Goal: Obtain resource: Download file/media

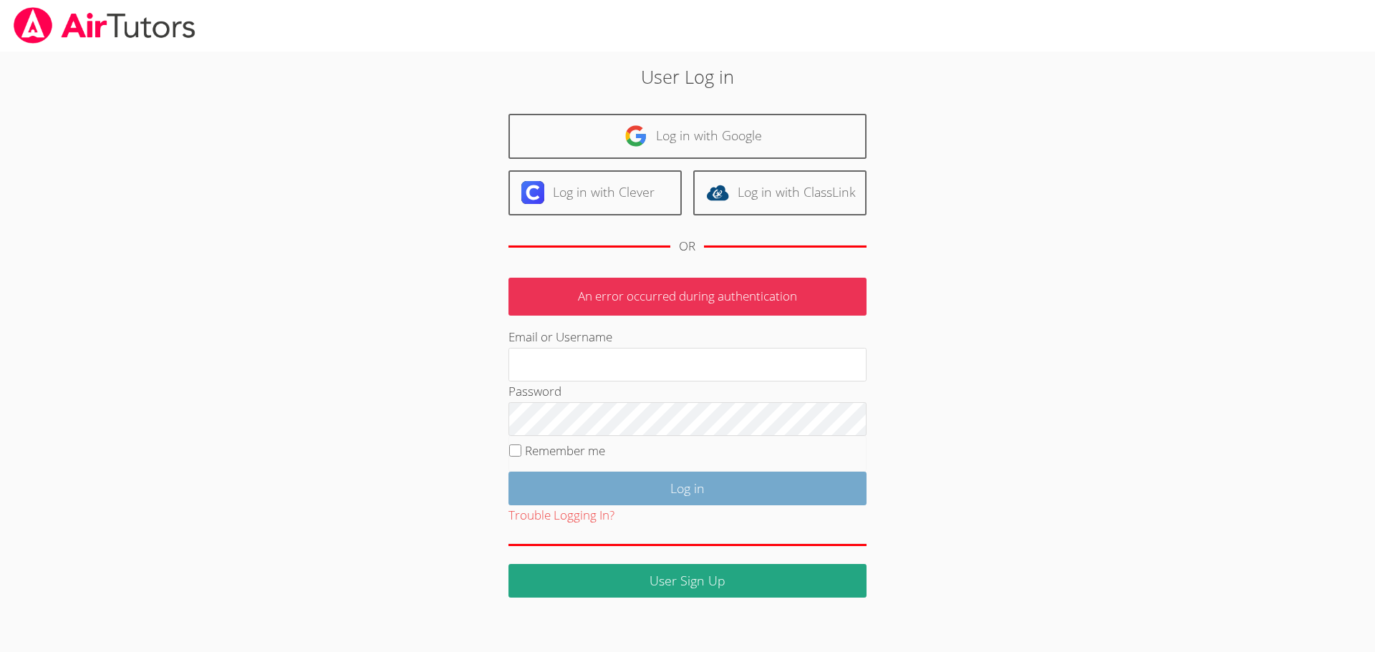
type input "ladidjaja+dashboard@musd.org"
click at [662, 483] on input "Log in" at bounding box center [687, 489] width 358 height 34
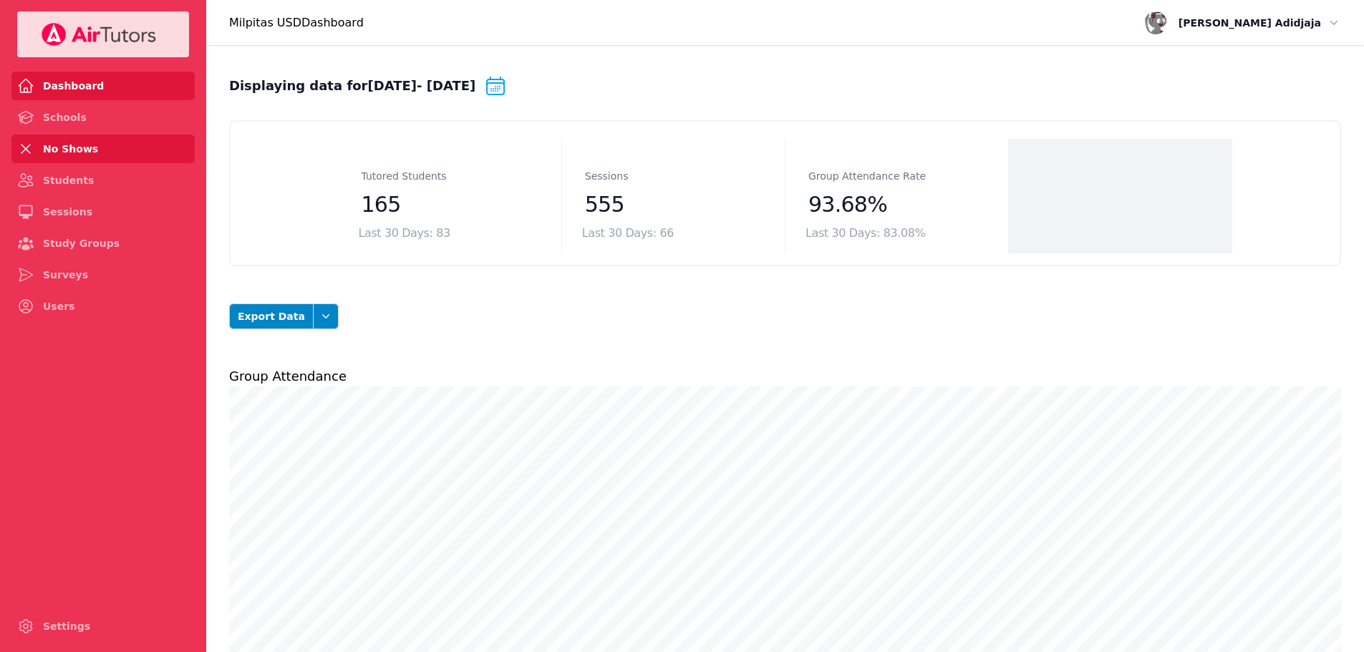
click at [69, 148] on link "No Shows" at bounding box center [102, 149] width 183 height 29
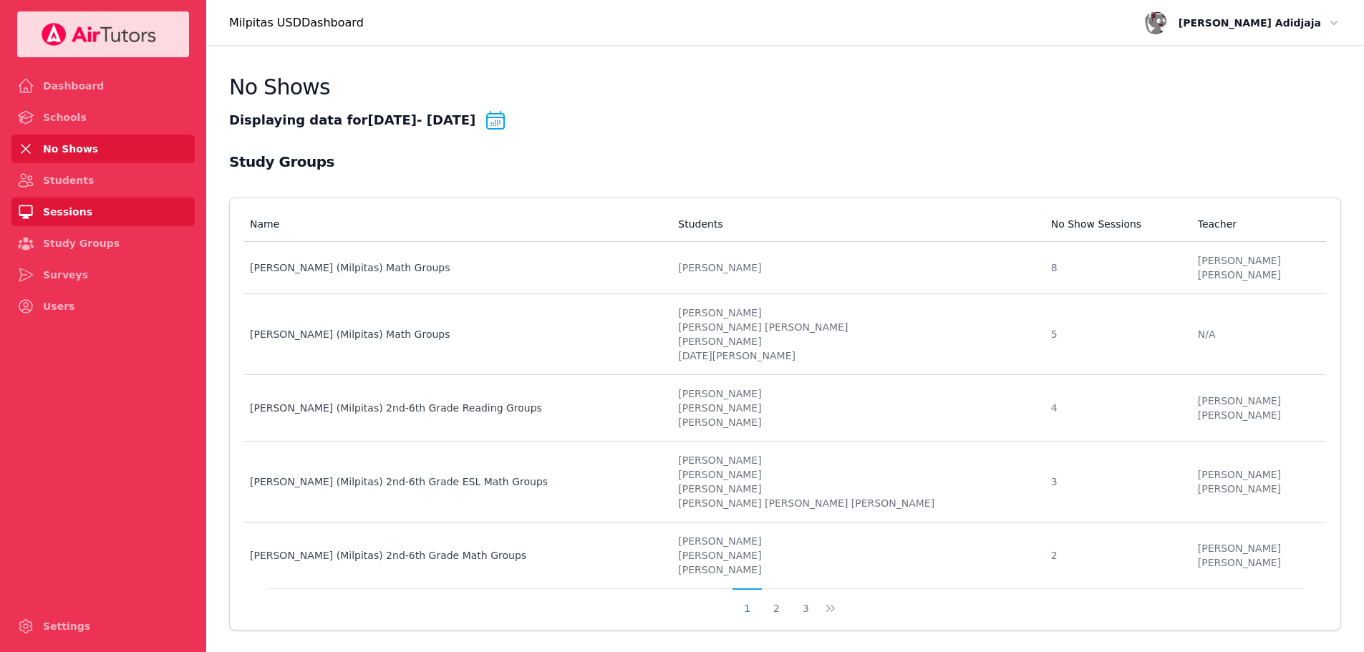
click at [82, 205] on link "Sessions" at bounding box center [102, 212] width 183 height 29
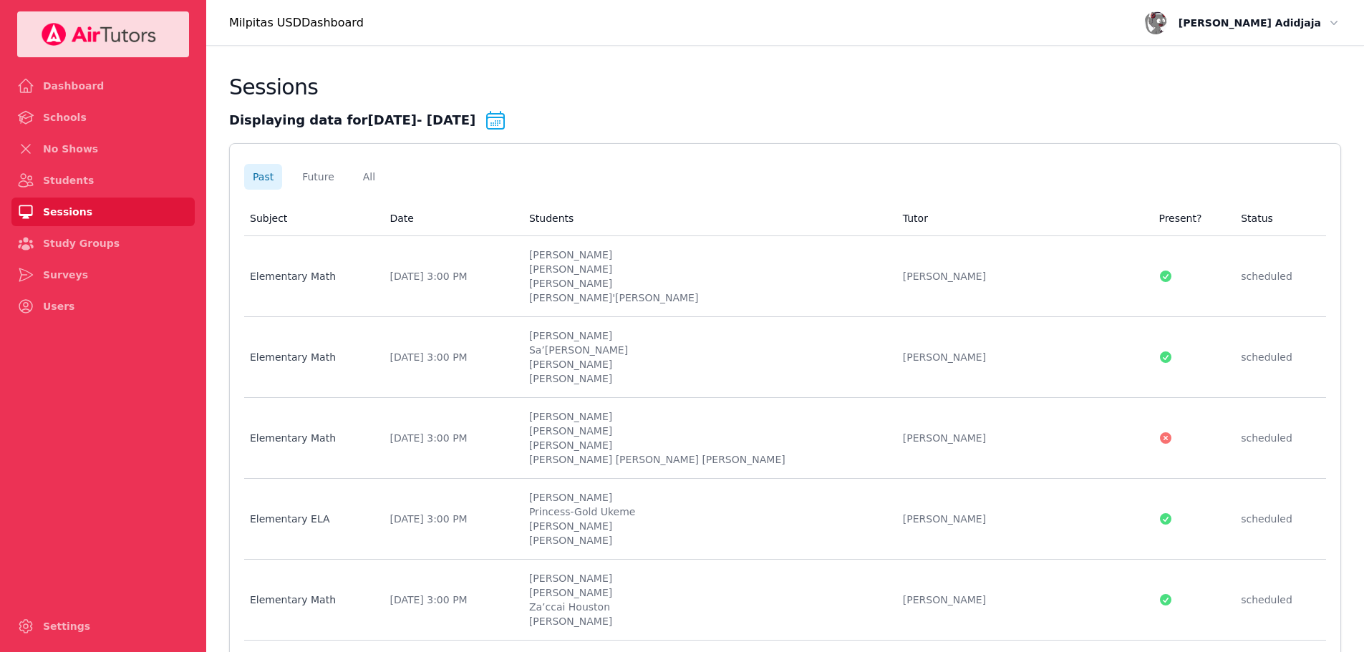
click at [504, 118] on icon at bounding box center [495, 120] width 17 height 17
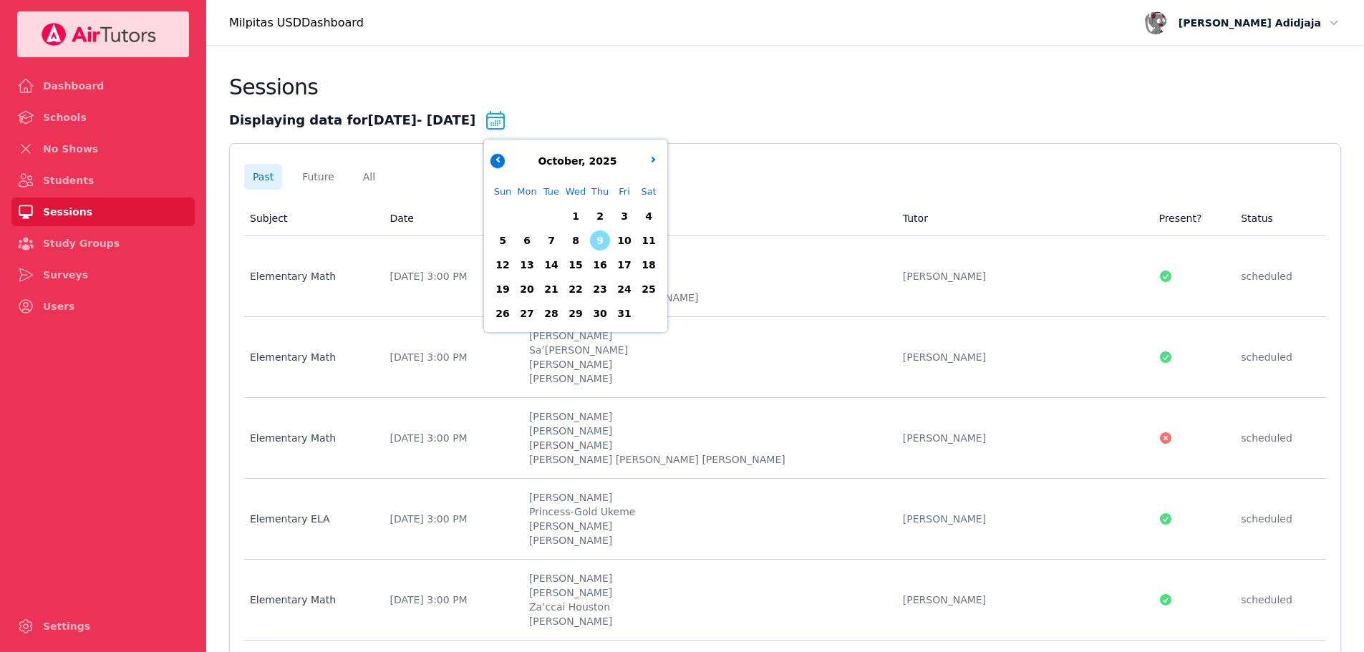
click at [502, 160] on icon "button" at bounding box center [499, 160] width 6 height 6
click at [534, 313] on span "29" at bounding box center [527, 314] width 20 height 20
click at [661, 161] on button "button" at bounding box center [654, 161] width 14 height 14
click at [635, 237] on span "10" at bounding box center [624, 241] width 20 height 20
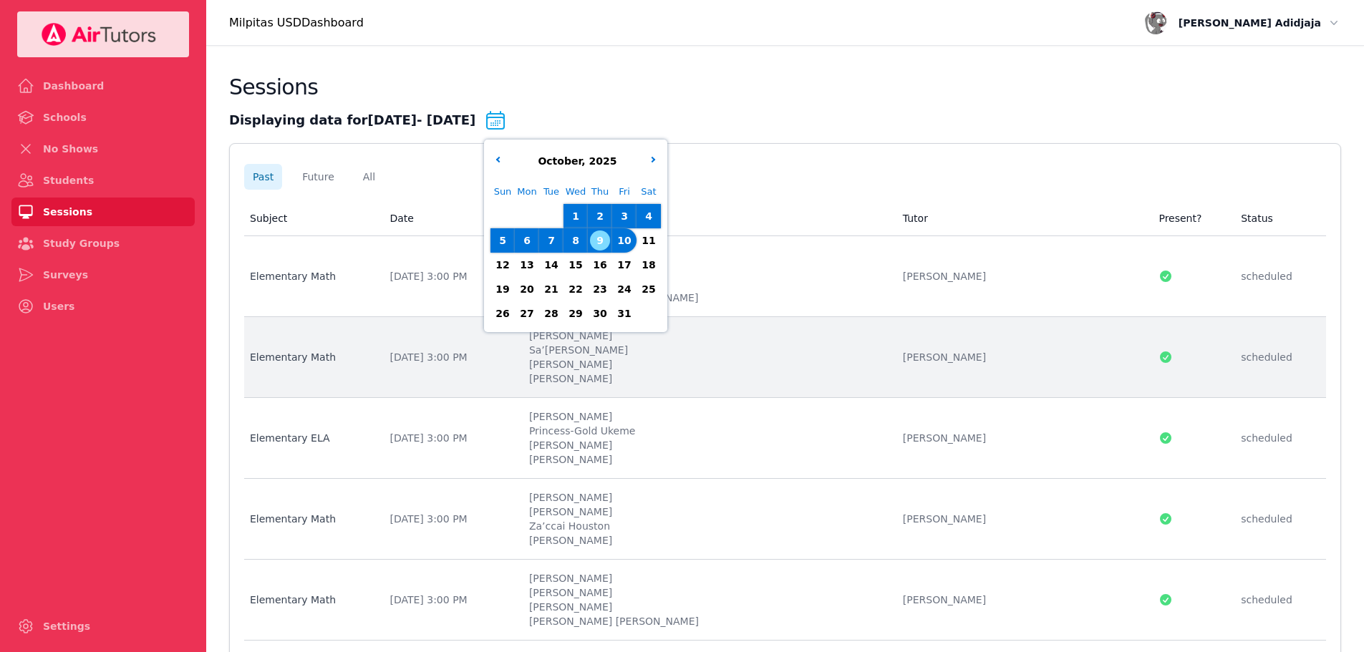
click at [816, 359] on li "[PERSON_NAME]" at bounding box center [707, 364] width 357 height 14
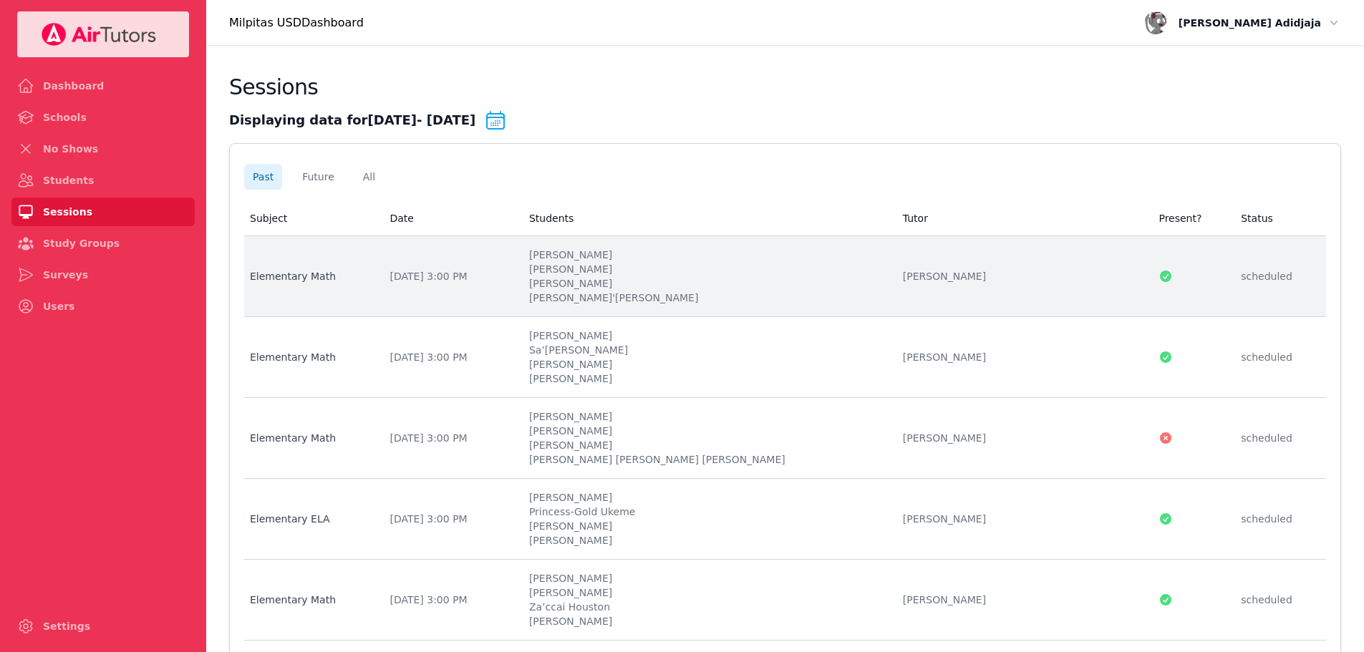
click at [710, 282] on li "[PERSON_NAME]" at bounding box center [707, 283] width 357 height 14
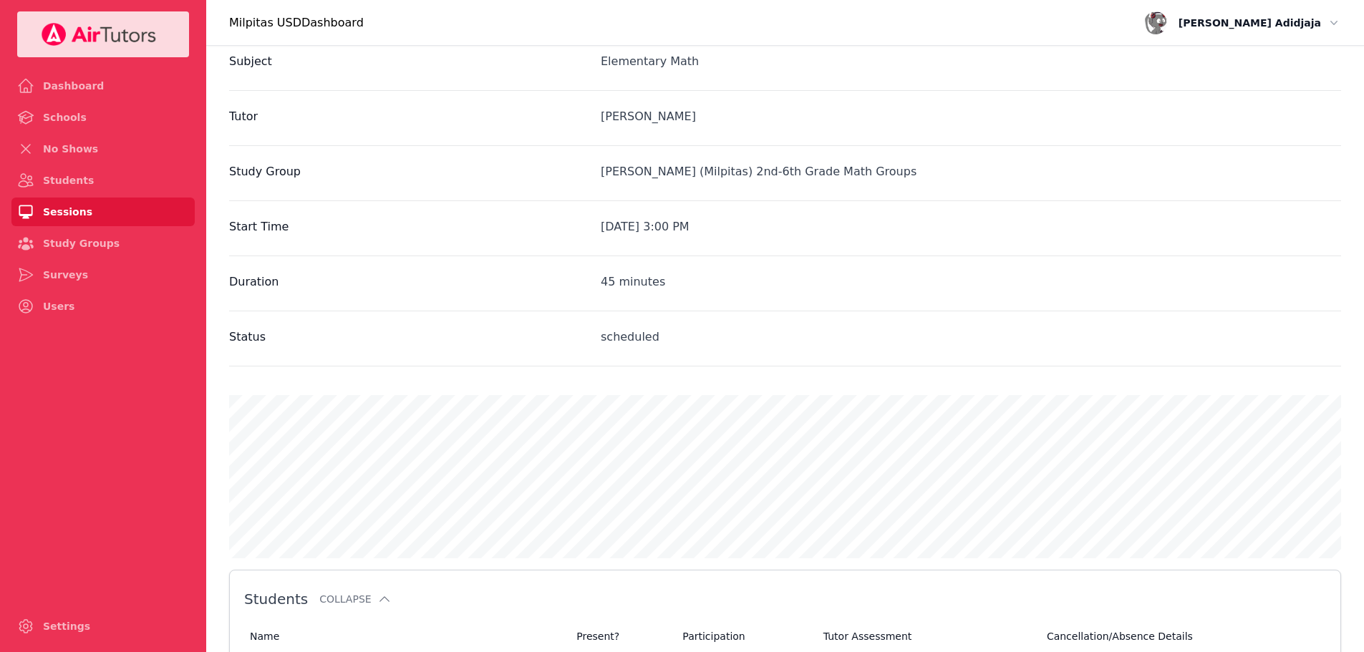
scroll to position [59, 0]
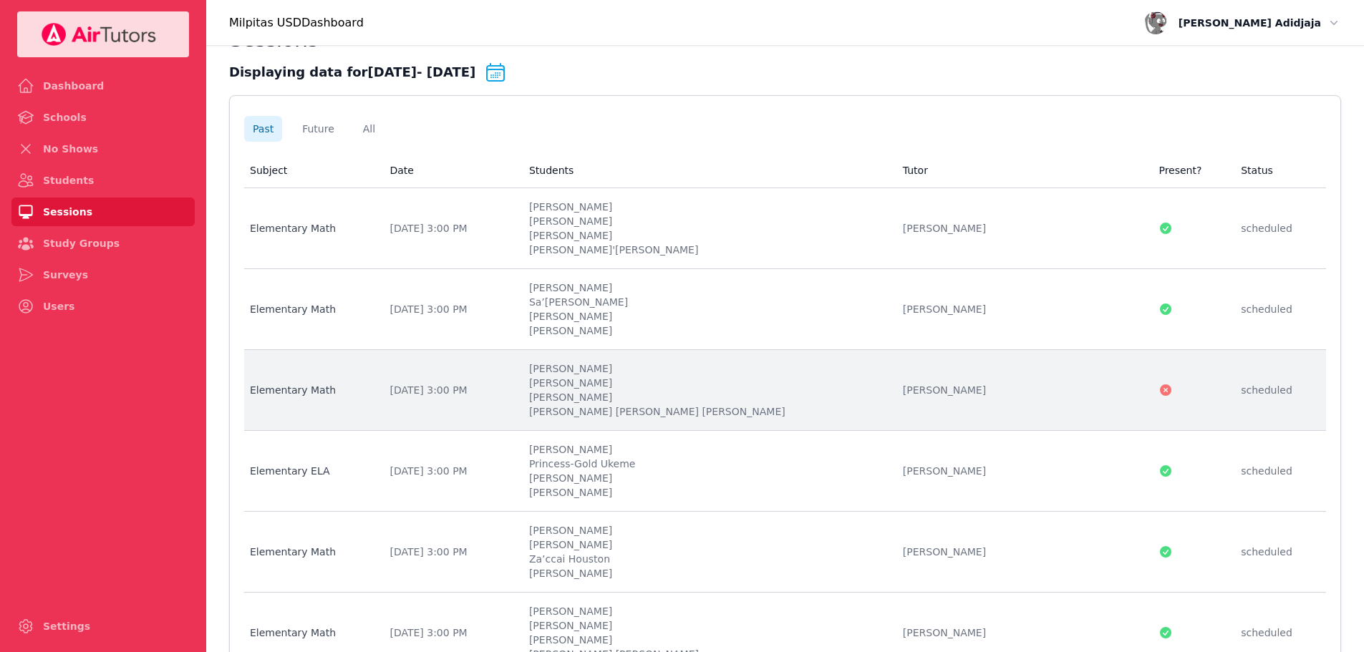
scroll to position [72, 0]
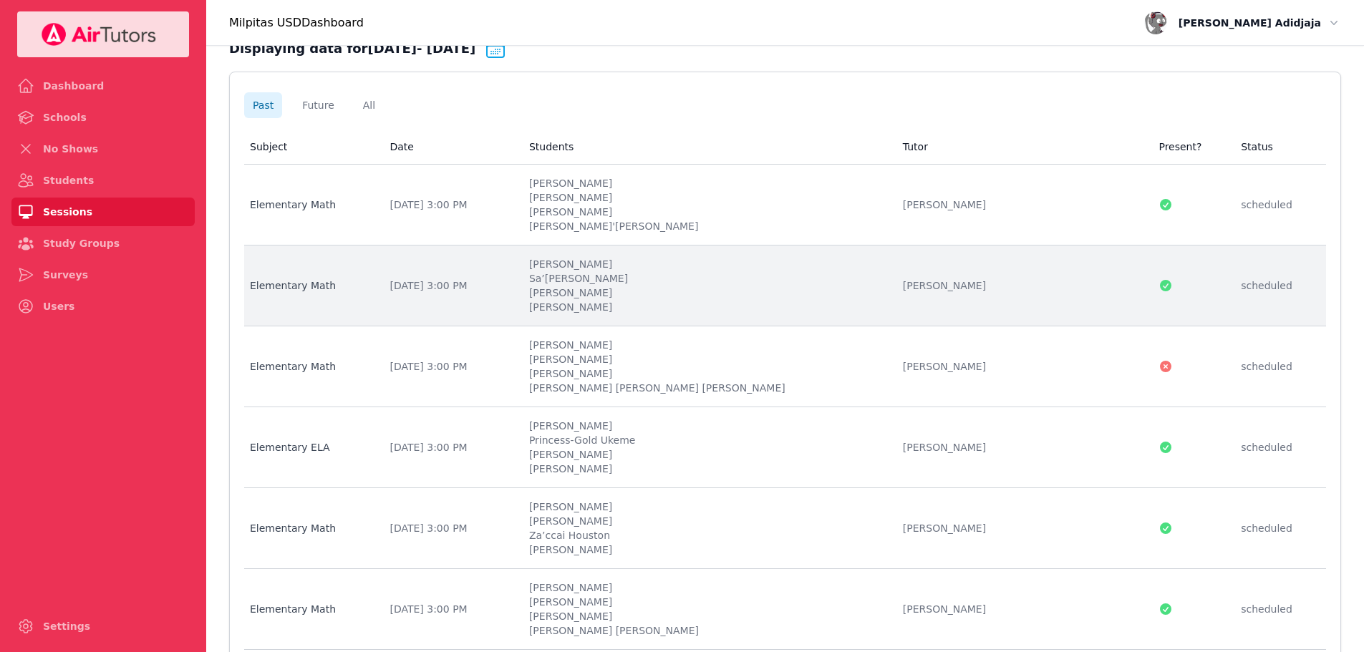
click at [511, 281] on div "[DATE] 3:00 PM" at bounding box center [451, 286] width 122 height 14
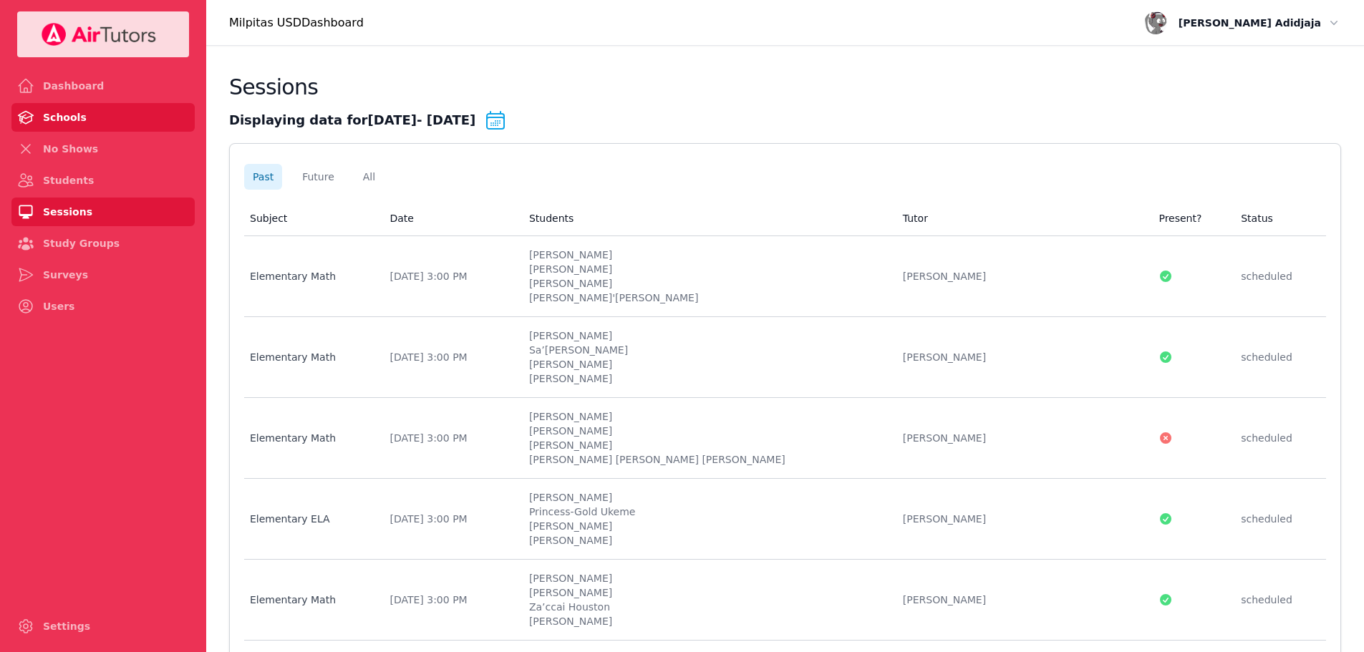
click at [94, 124] on link "Schools" at bounding box center [102, 117] width 183 height 29
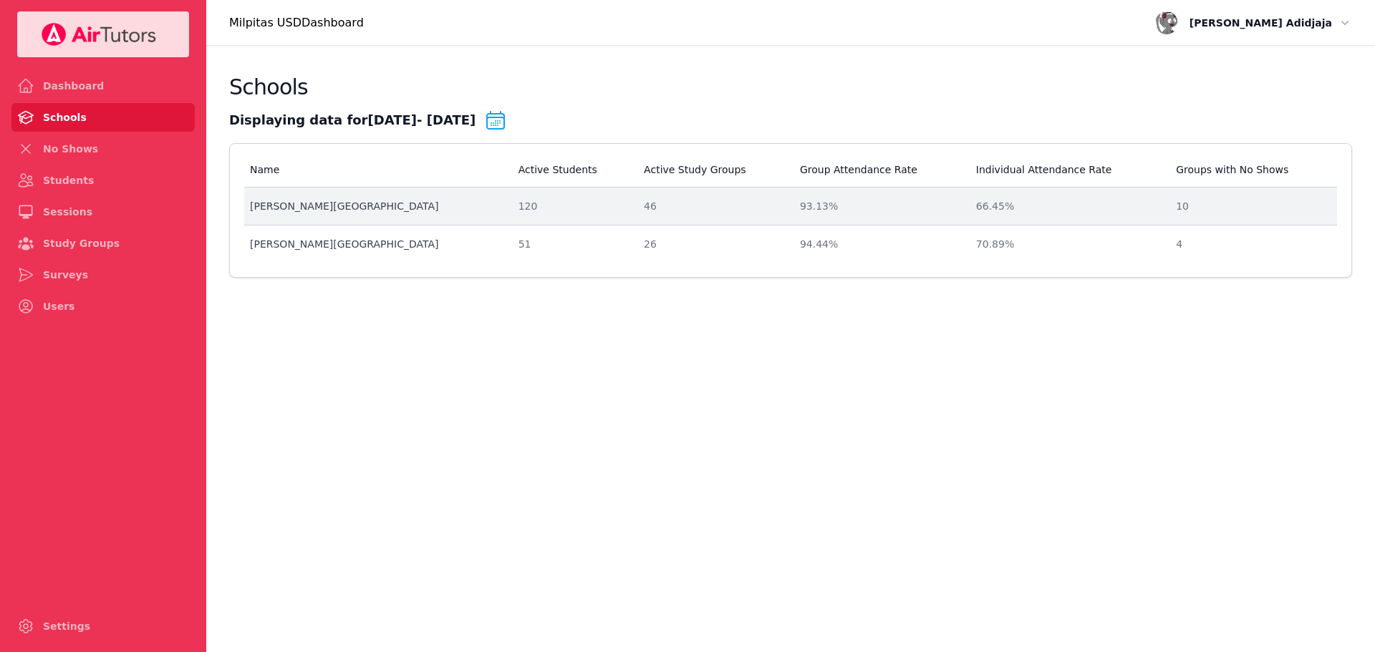
click at [339, 203] on div "[PERSON_NAME][GEOGRAPHIC_DATA]" at bounding box center [375, 206] width 251 height 14
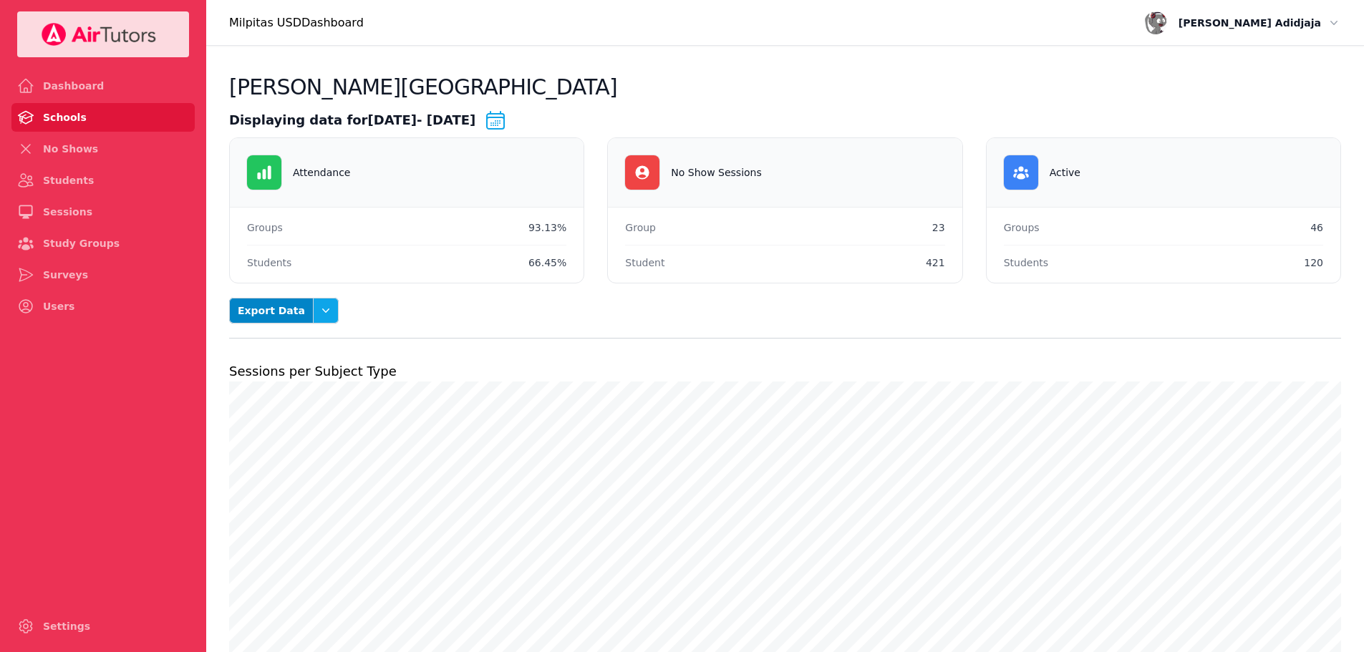
click at [313, 318] on button "Open options" at bounding box center [326, 311] width 26 height 26
click at [299, 440] on button "Student Attendance Summary" at bounding box center [301, 451] width 80 height 54
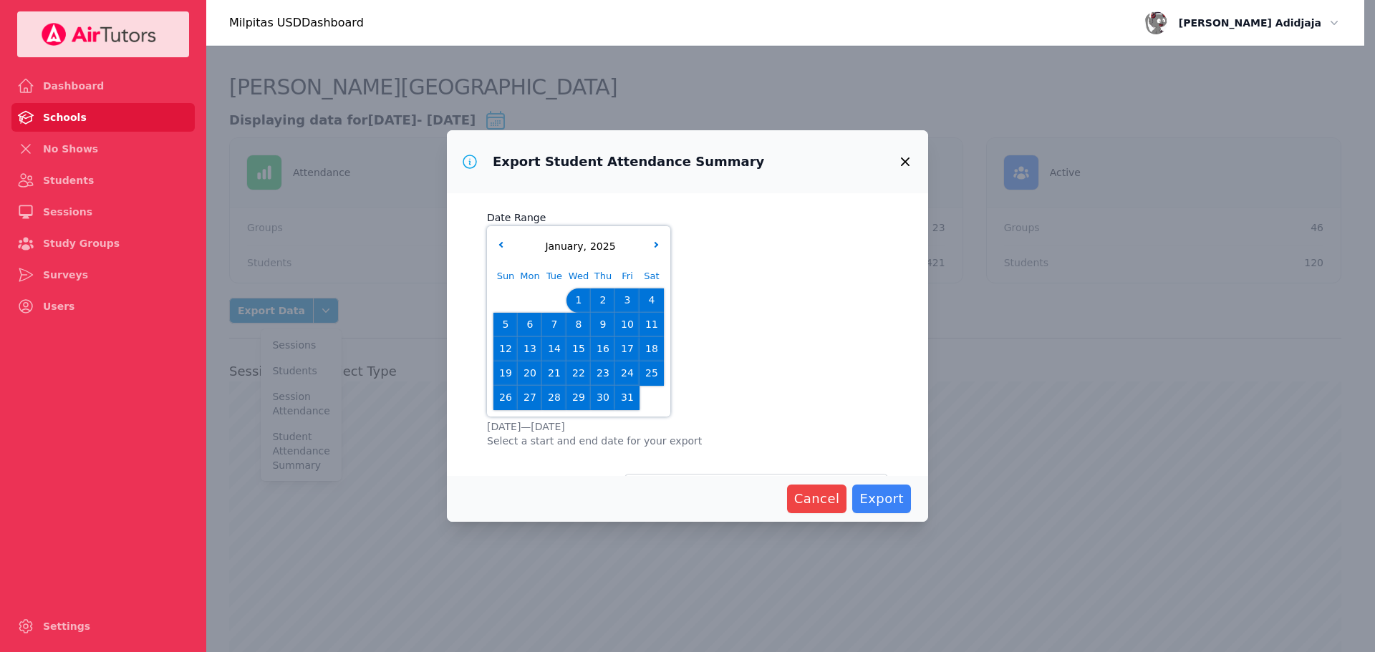
click at [504, 239] on div "[DATE]" at bounding box center [579, 246] width 178 height 15
click at [500, 249] on button "button" at bounding box center [500, 246] width 14 height 14
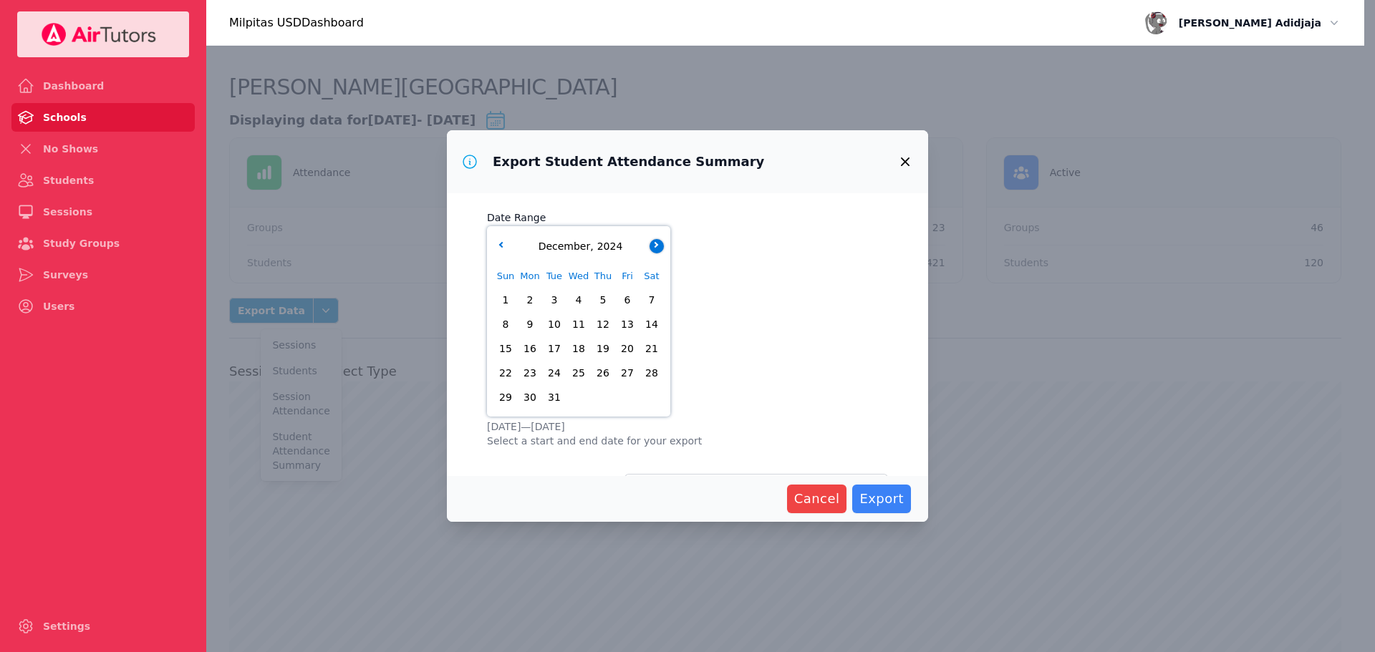
click at [663, 246] on button "button" at bounding box center [657, 246] width 14 height 14
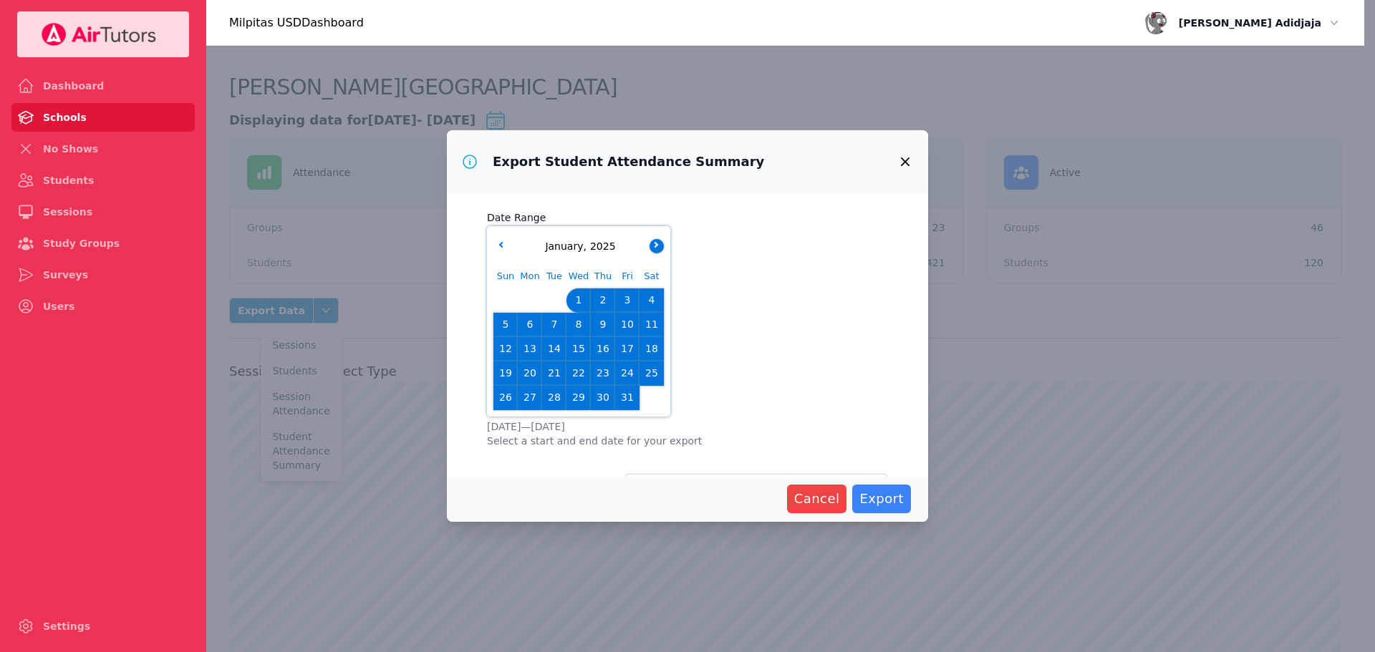
click at [662, 246] on button "button" at bounding box center [657, 246] width 14 height 14
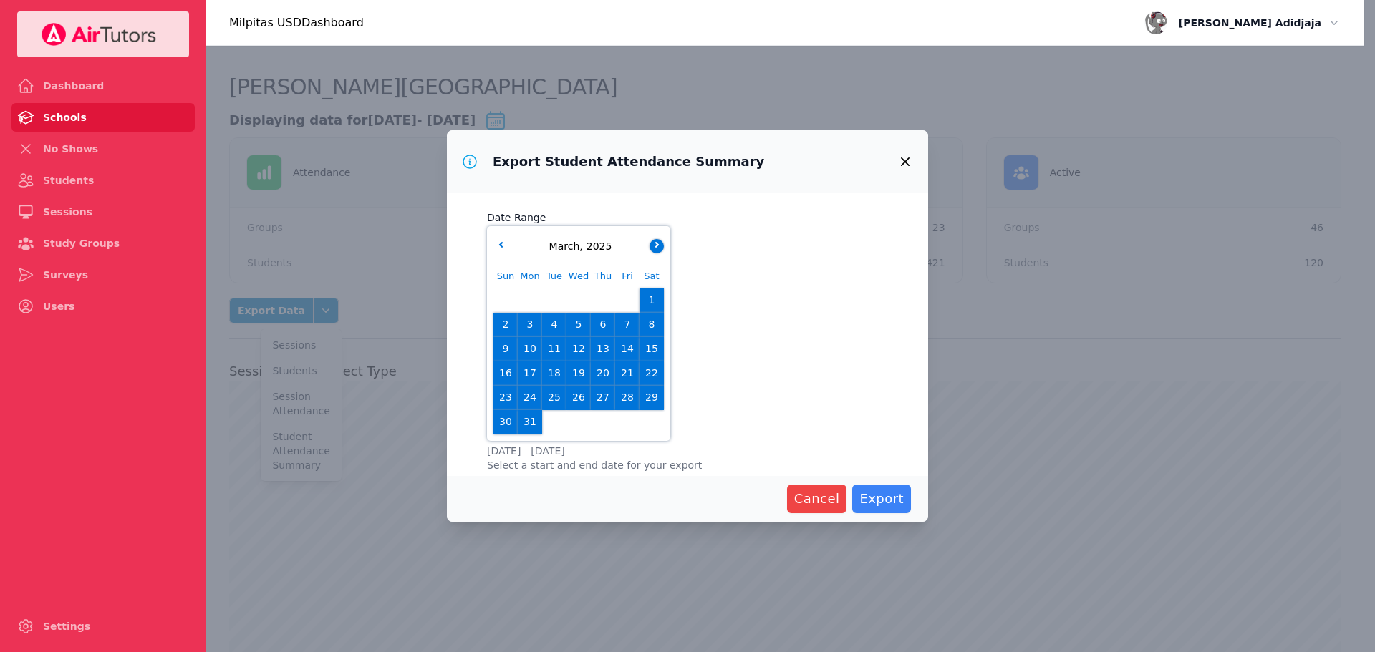
click at [662, 246] on button "button" at bounding box center [657, 246] width 14 height 14
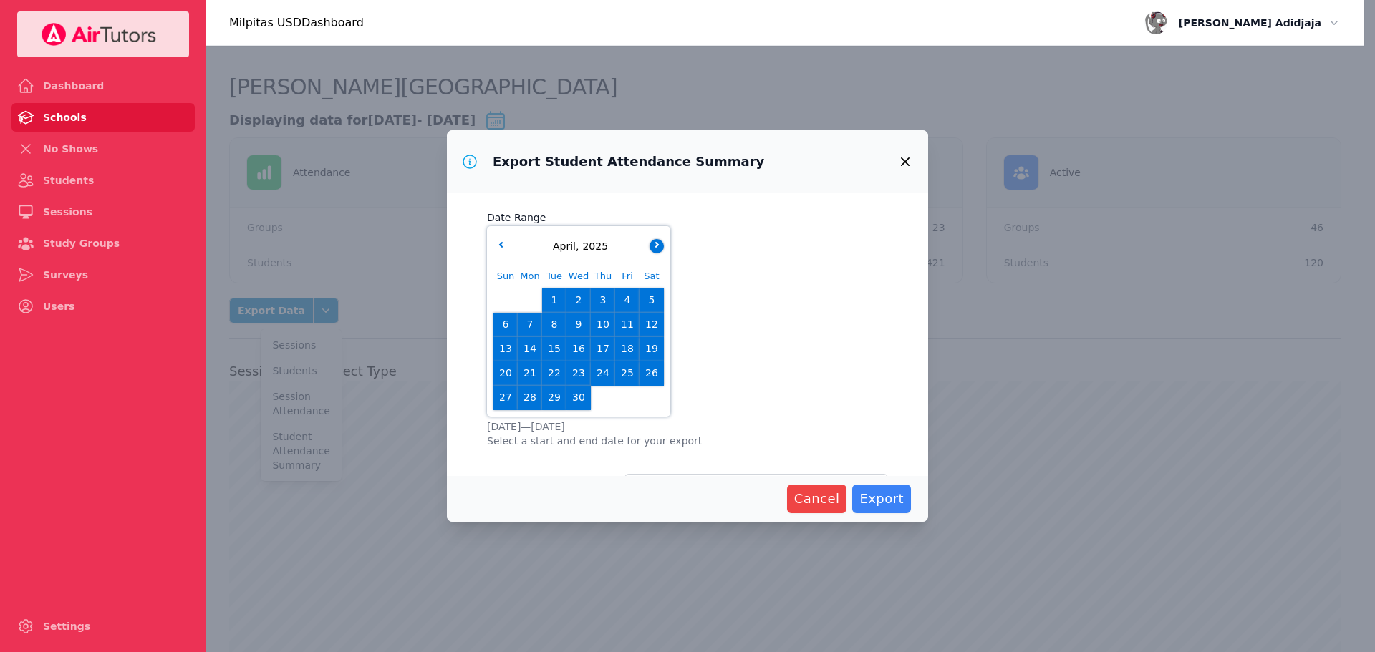
click at [662, 246] on button "button" at bounding box center [657, 246] width 14 height 14
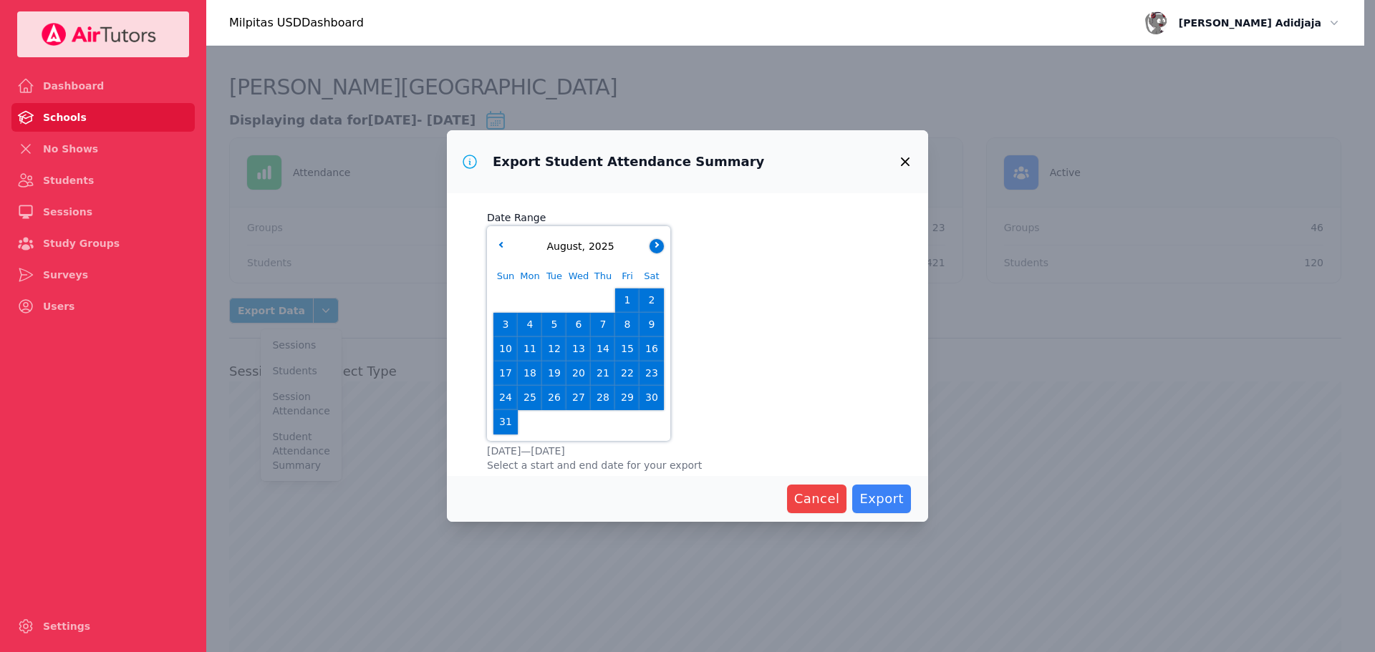
click at [662, 246] on button "button" at bounding box center [657, 246] width 14 height 14
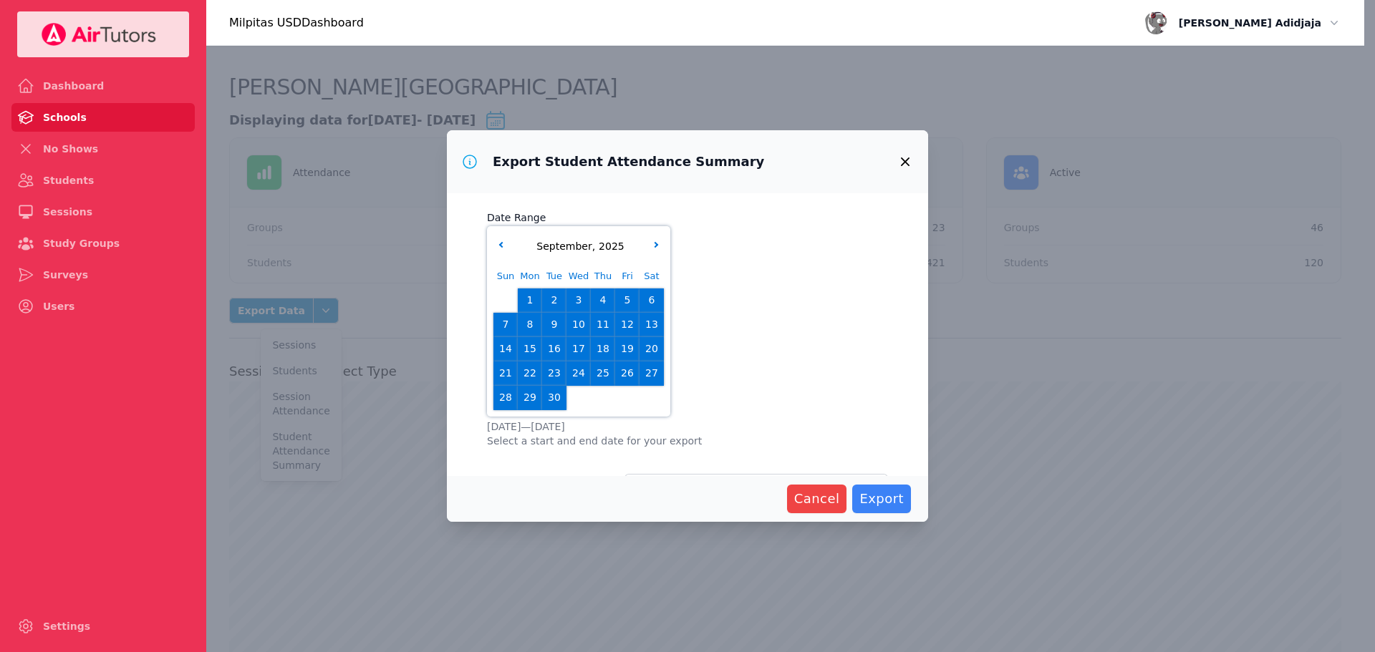
click at [524, 398] on span "29" at bounding box center [530, 398] width 20 height 20
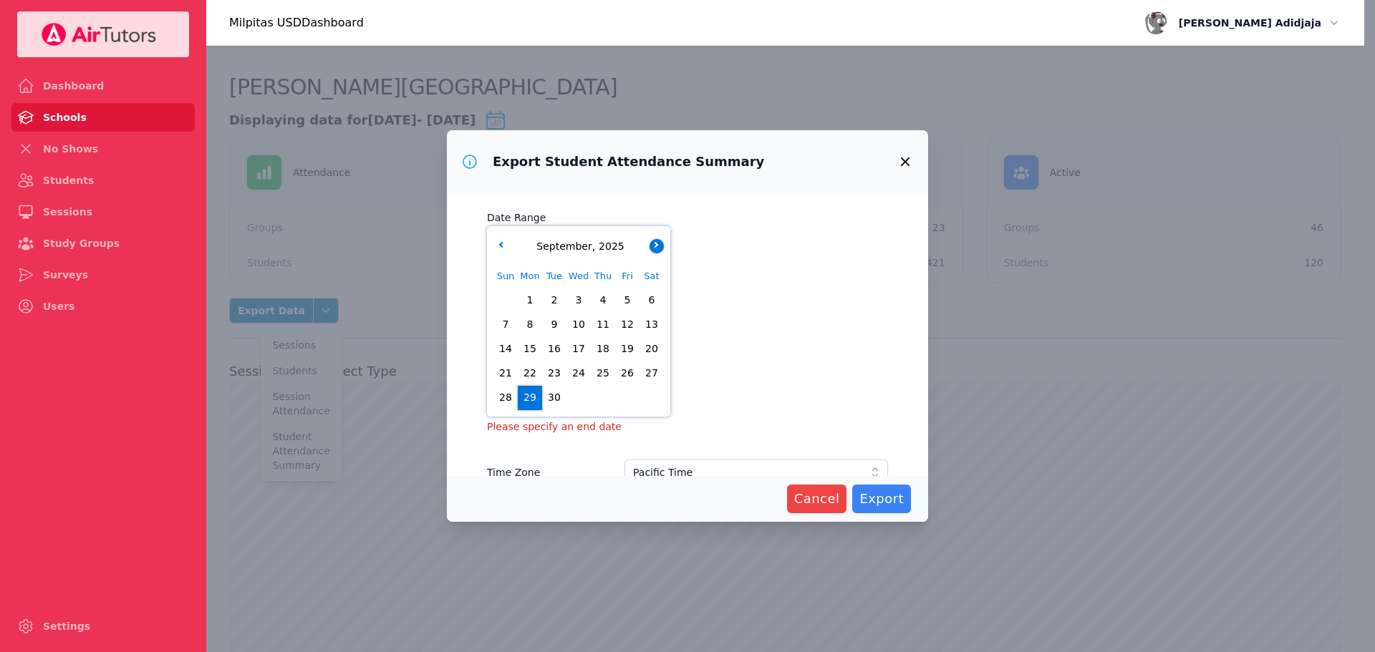
click at [653, 240] on button "button" at bounding box center [657, 246] width 14 height 14
click at [630, 322] on span "10" at bounding box center [627, 325] width 20 height 20
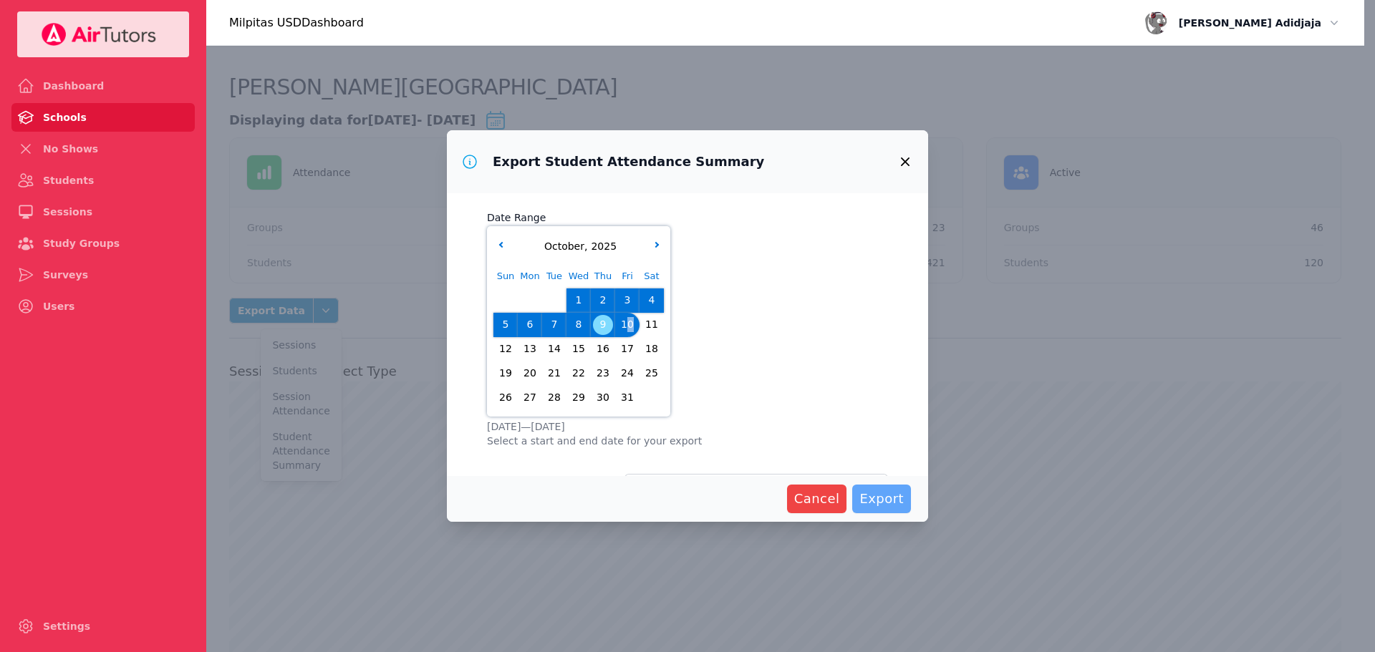
click at [904, 502] on button "Export" at bounding box center [881, 499] width 59 height 29
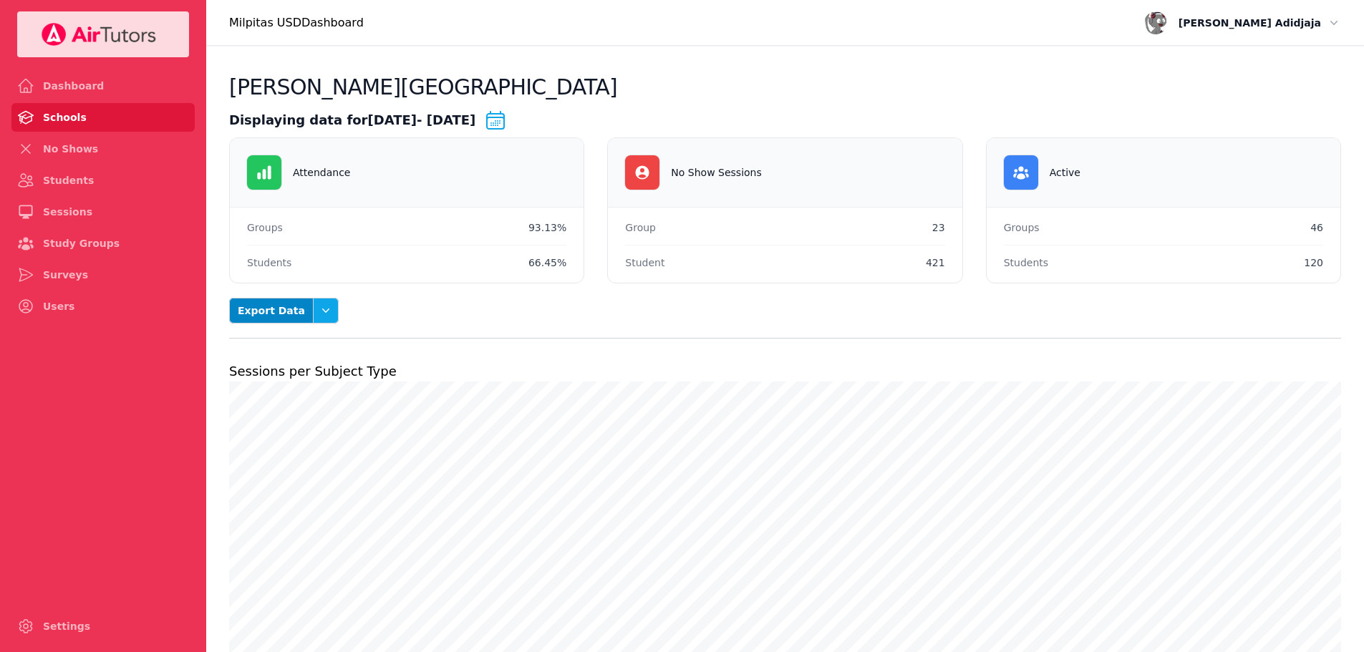
click at [319, 316] on icon "button" at bounding box center [326, 311] width 14 height 14
click at [303, 407] on button "Session Attendance" at bounding box center [301, 404] width 80 height 40
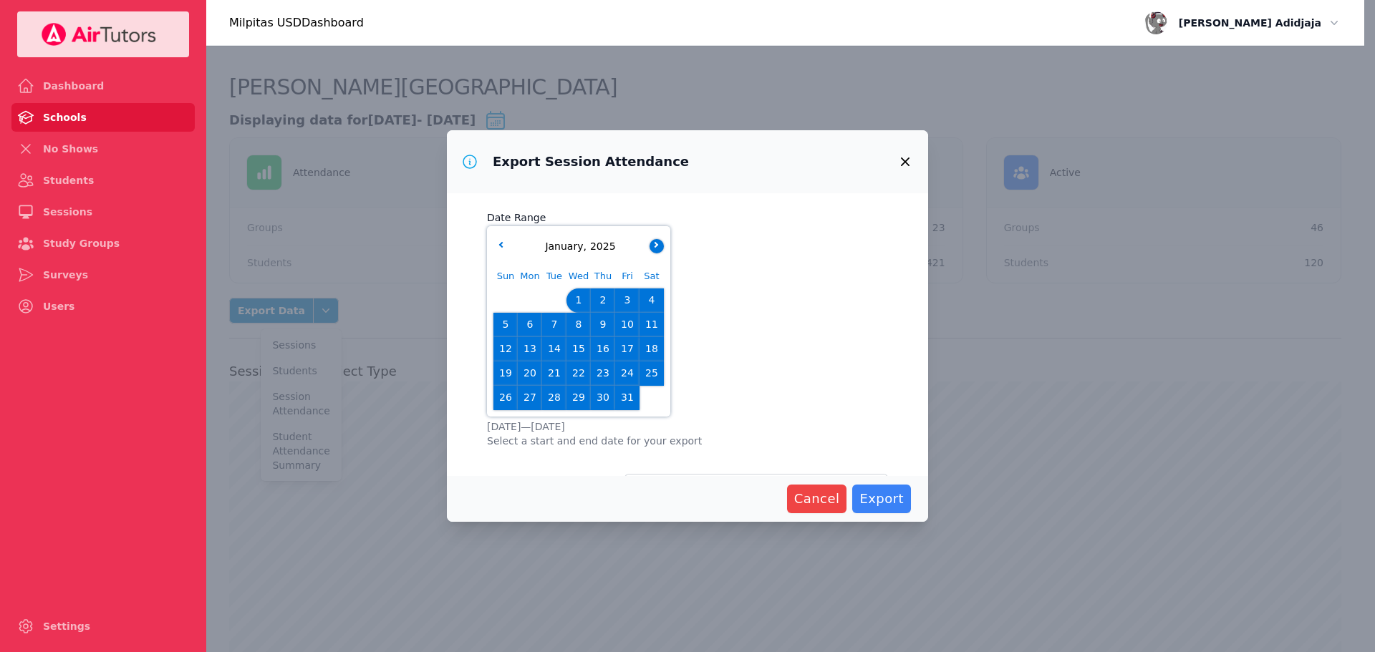
click at [652, 245] on icon "button" at bounding box center [655, 245] width 6 height 6
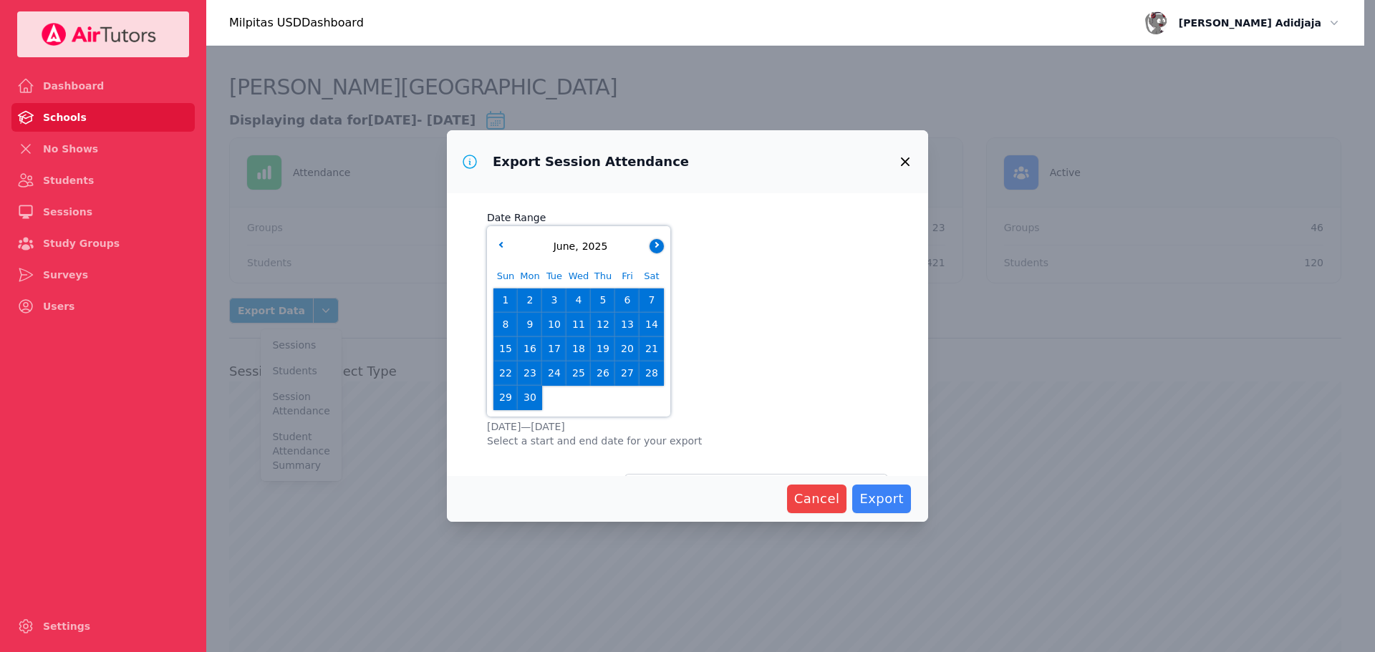
click at [652, 245] on icon "button" at bounding box center [655, 245] width 6 height 6
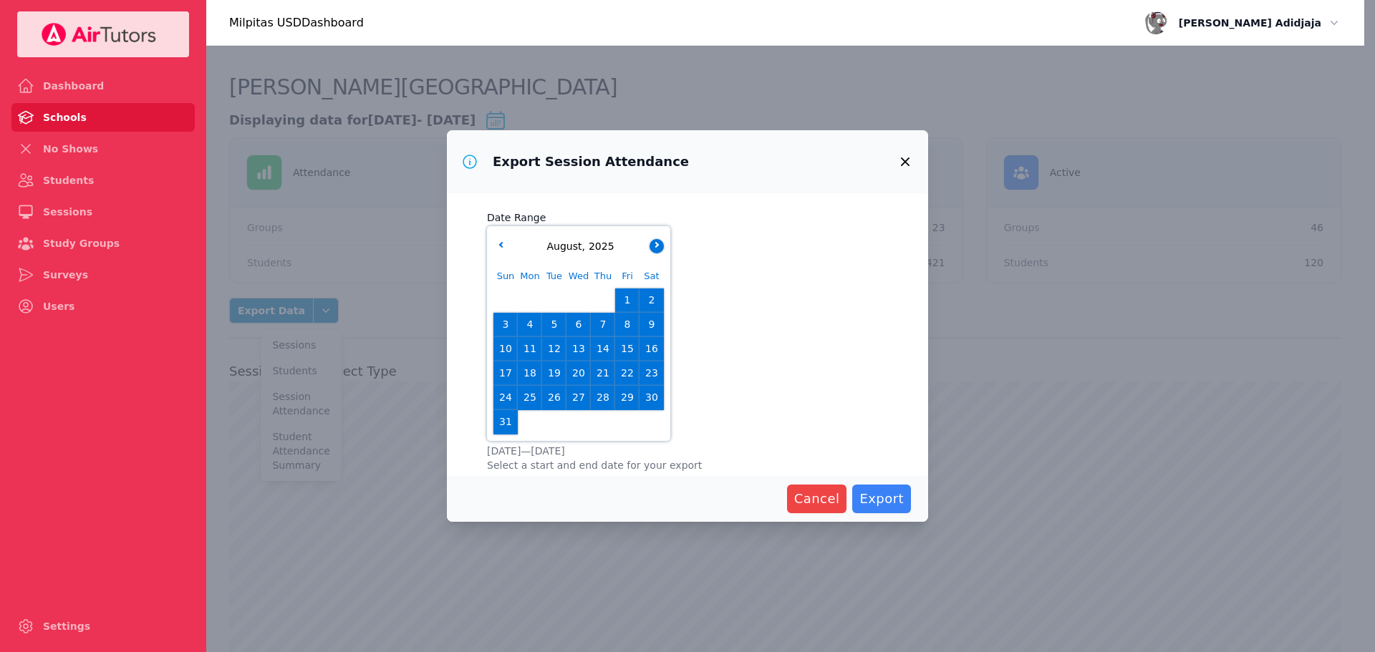
click at [652, 245] on icon "button" at bounding box center [655, 245] width 6 height 6
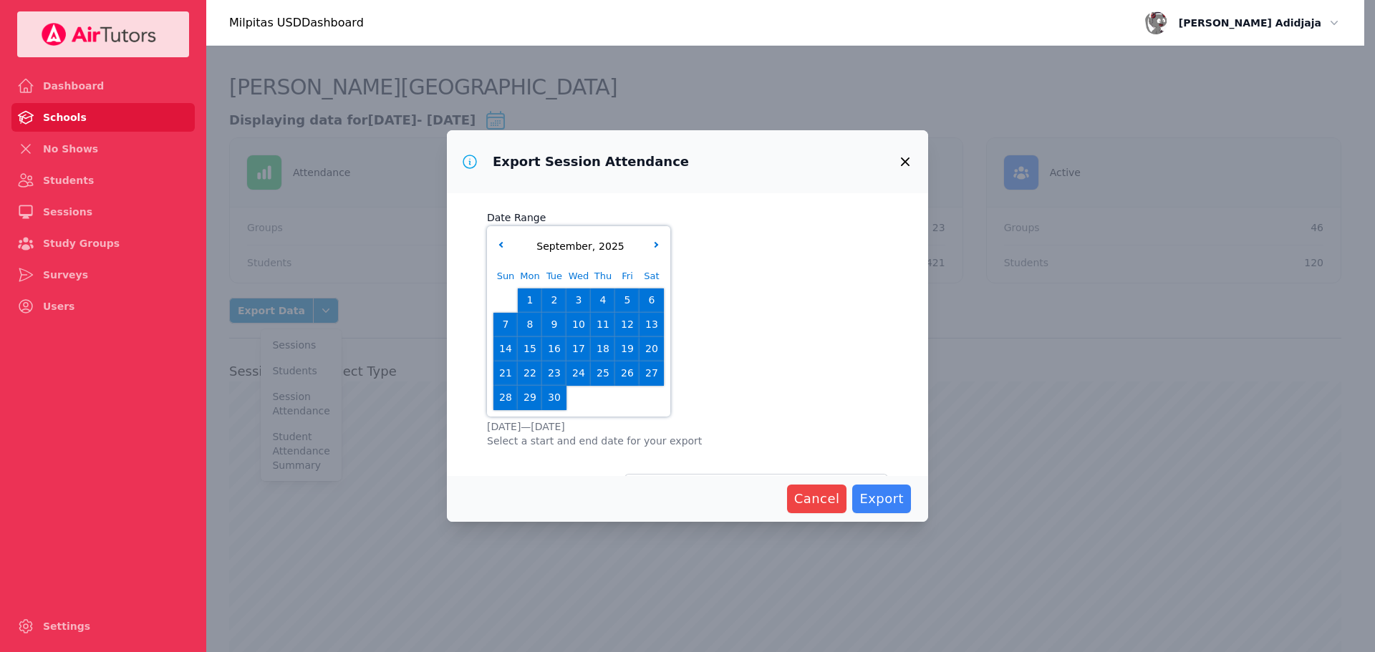
click at [525, 397] on span "29" at bounding box center [530, 398] width 20 height 20
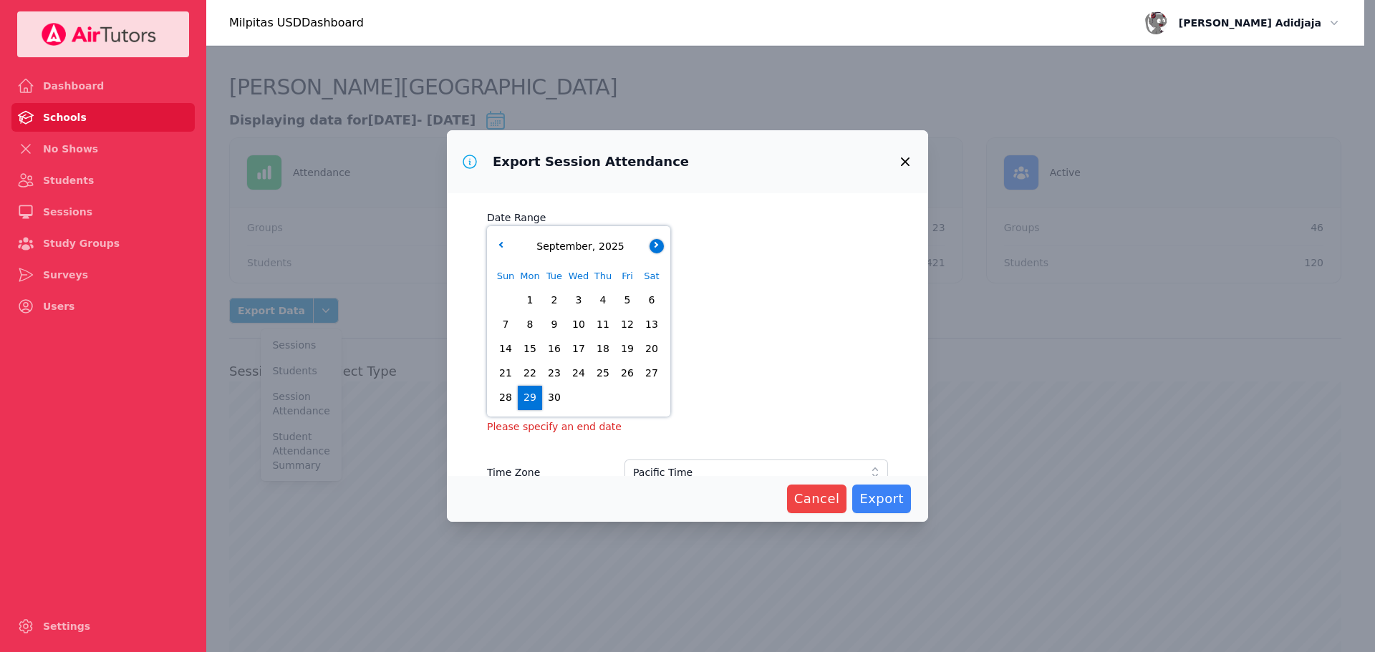
click at [652, 246] on button "button" at bounding box center [657, 246] width 14 height 14
click at [630, 327] on span "10" at bounding box center [627, 325] width 20 height 20
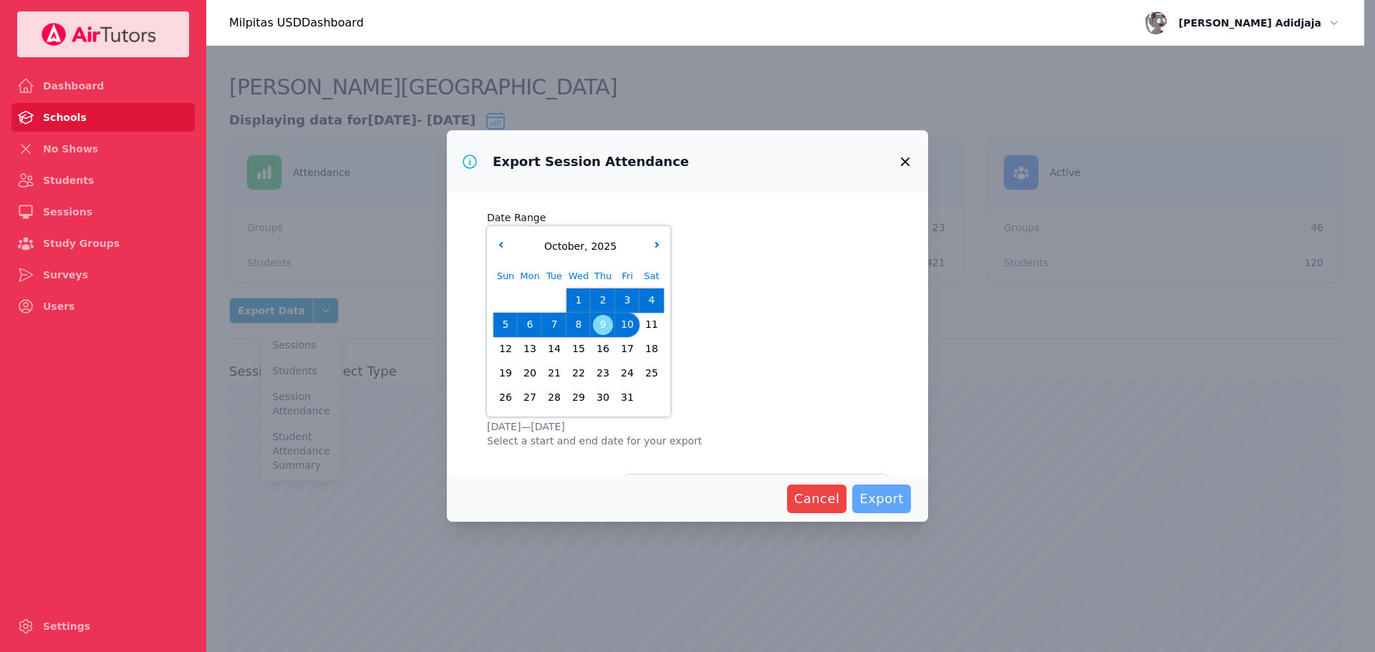
drag, startPoint x: 892, startPoint y: 494, endPoint x: 887, endPoint y: 488, distance: 8.2
click at [889, 493] on span "Export" at bounding box center [881, 499] width 44 height 20
